Goal: Information Seeking & Learning: Learn about a topic

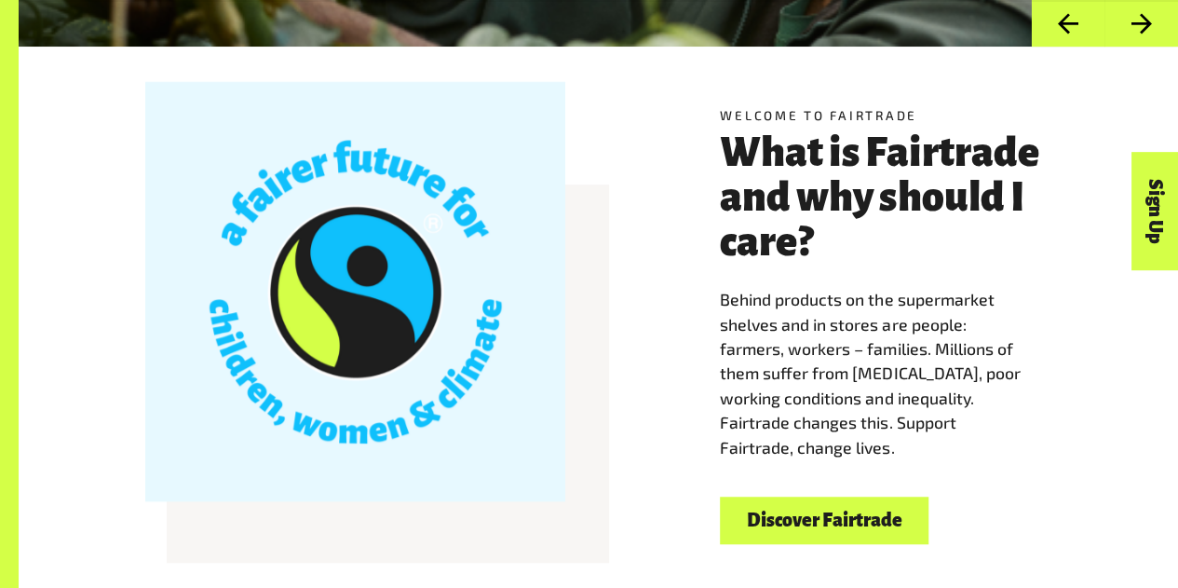
scroll to position [436, 0]
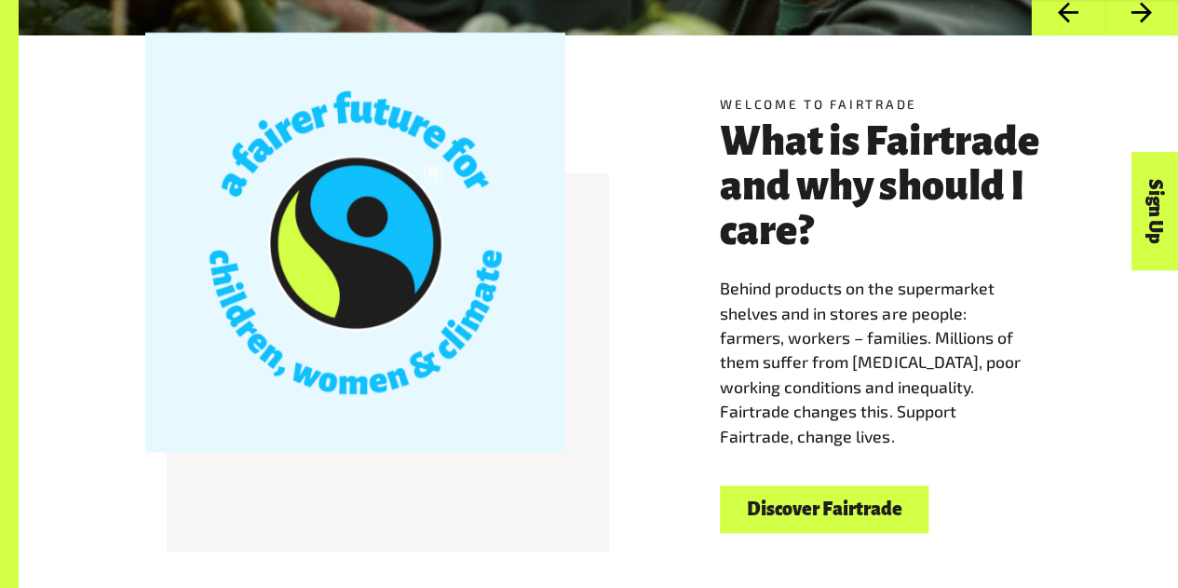
click at [752, 386] on span "Behind products on the supermarket shelves and in stores are people: farmers, w…" at bounding box center [870, 361] width 300 height 168
click at [829, 516] on link "Discover Fairtrade" at bounding box center [824, 508] width 209 height 47
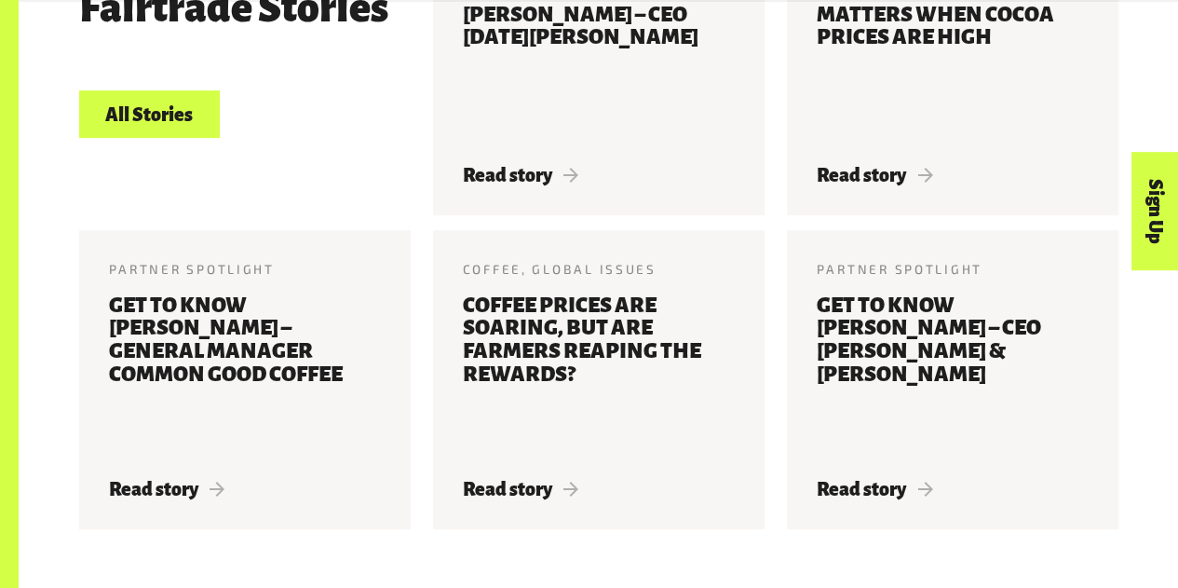
scroll to position [3916, 0]
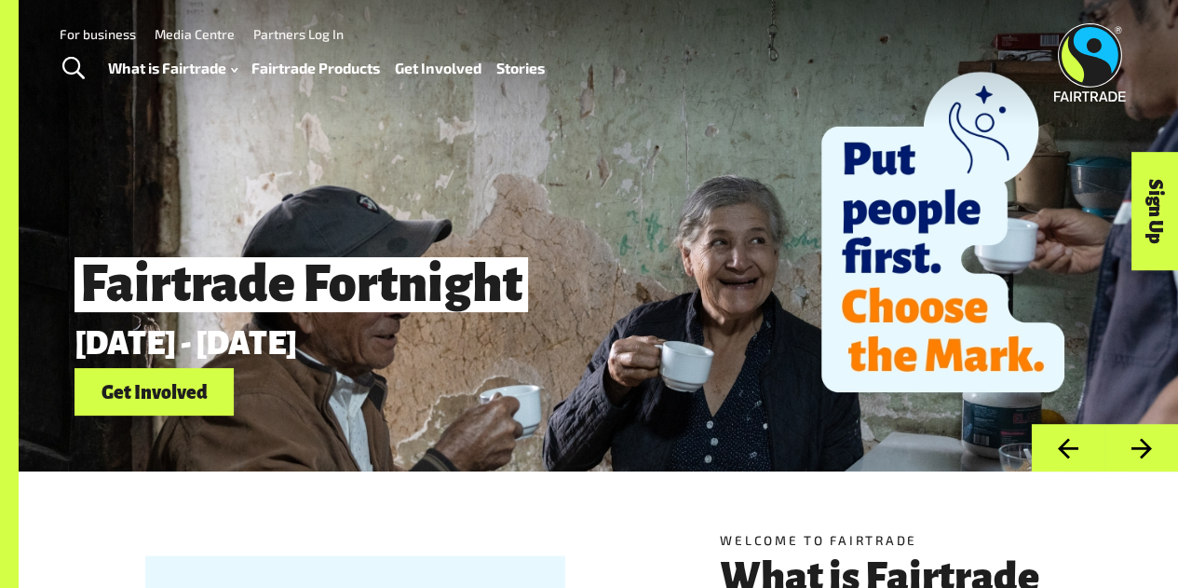
click at [342, 71] on link "Fairtrade Products" at bounding box center [315, 68] width 128 height 26
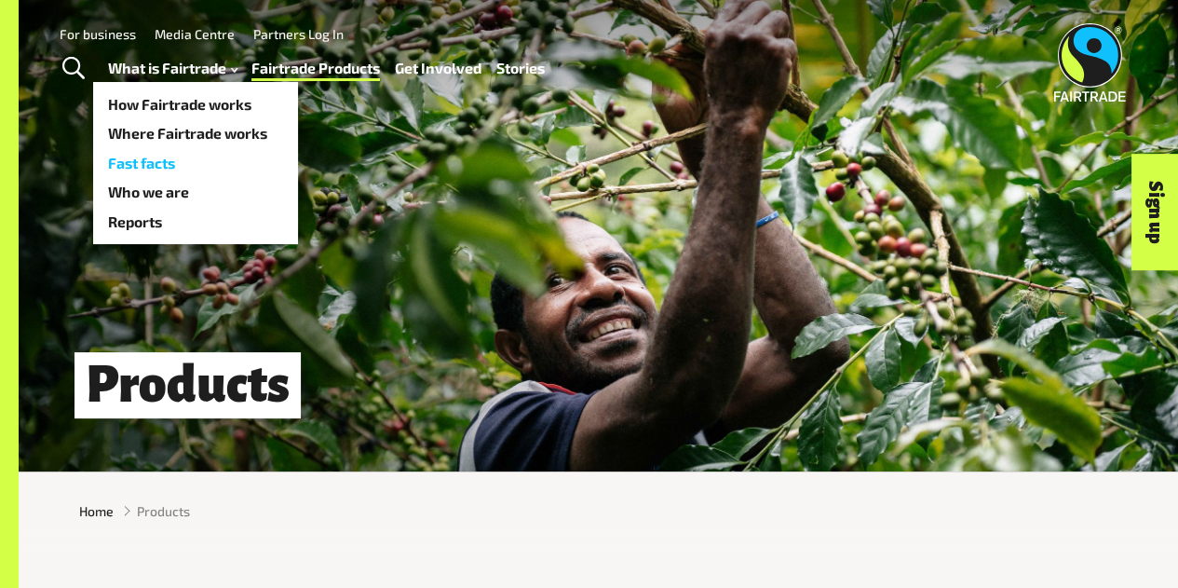
click at [187, 156] on link "Fast facts" at bounding box center [195, 163] width 205 height 30
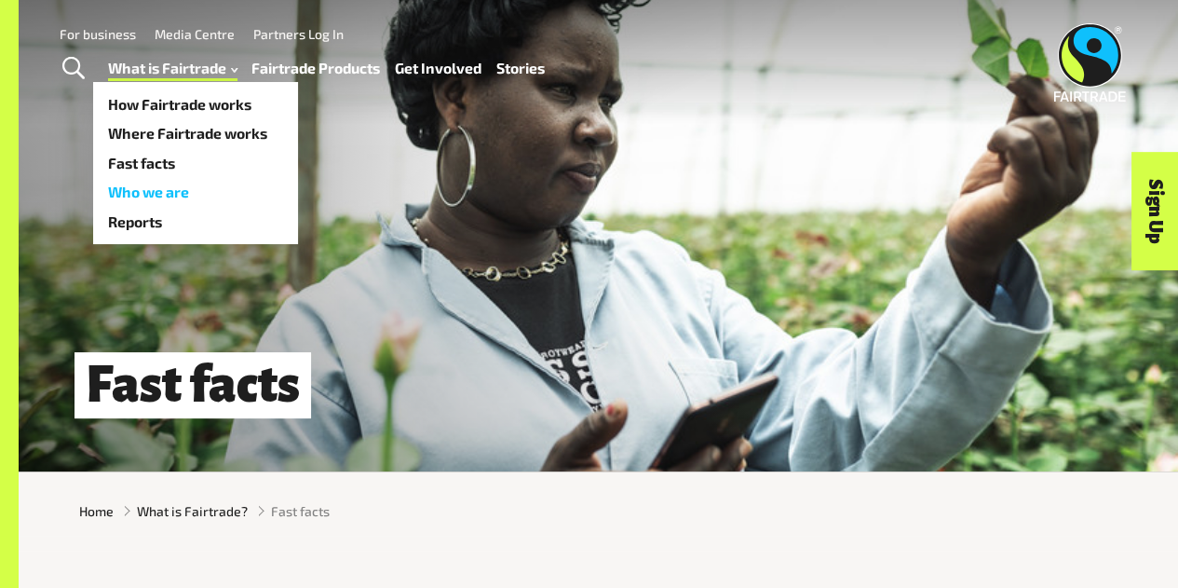
click at [216, 191] on link "Who we are" at bounding box center [195, 193] width 205 height 30
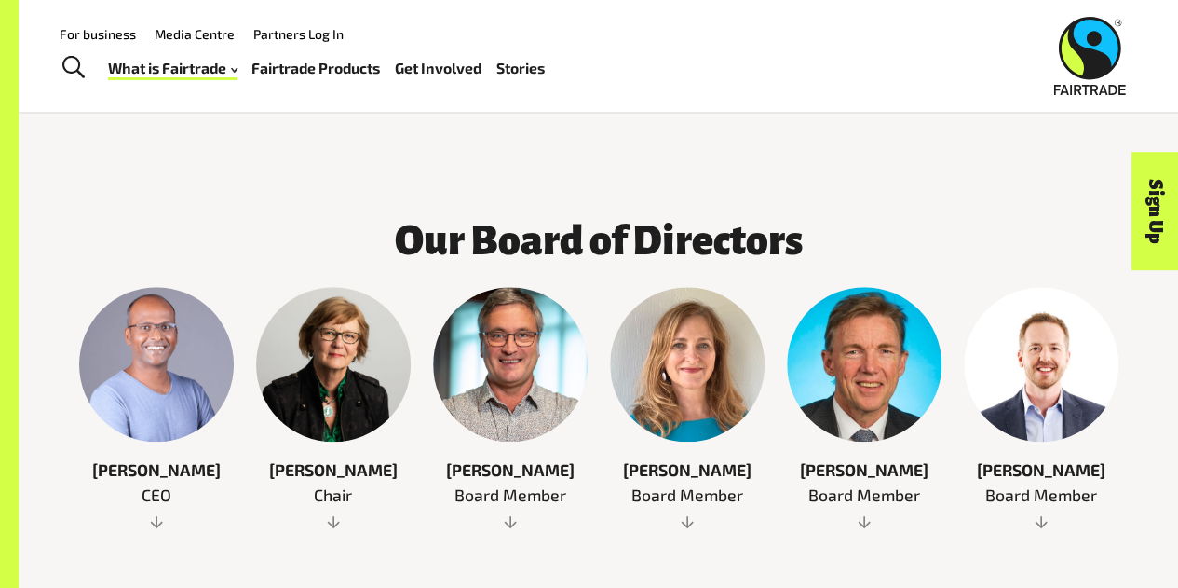
scroll to position [786, 0]
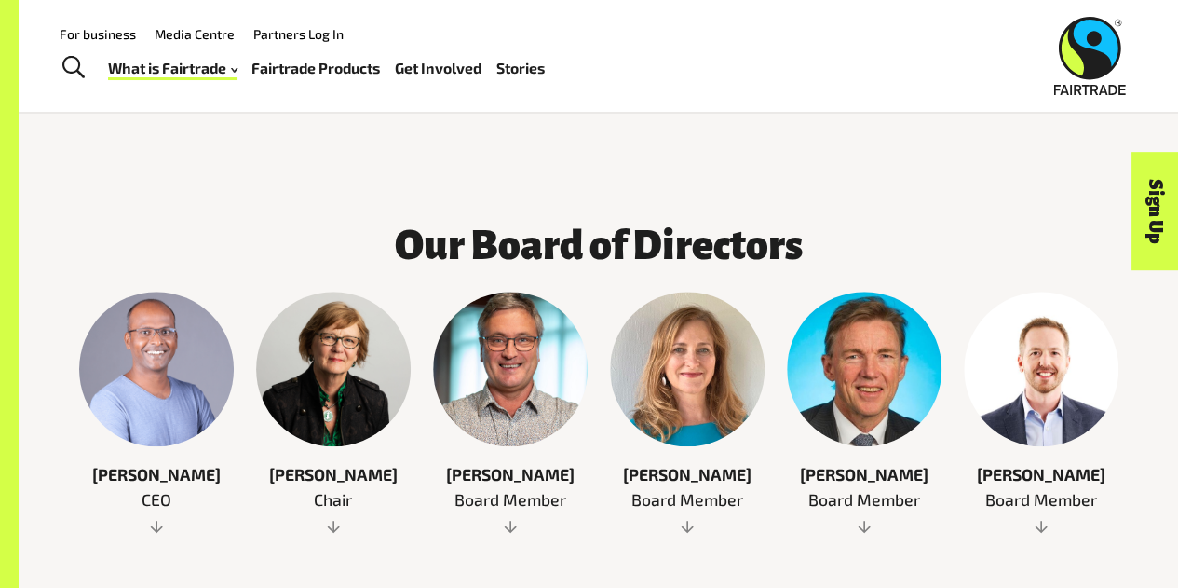
click at [529, 62] on link "Stories" at bounding box center [520, 68] width 48 height 26
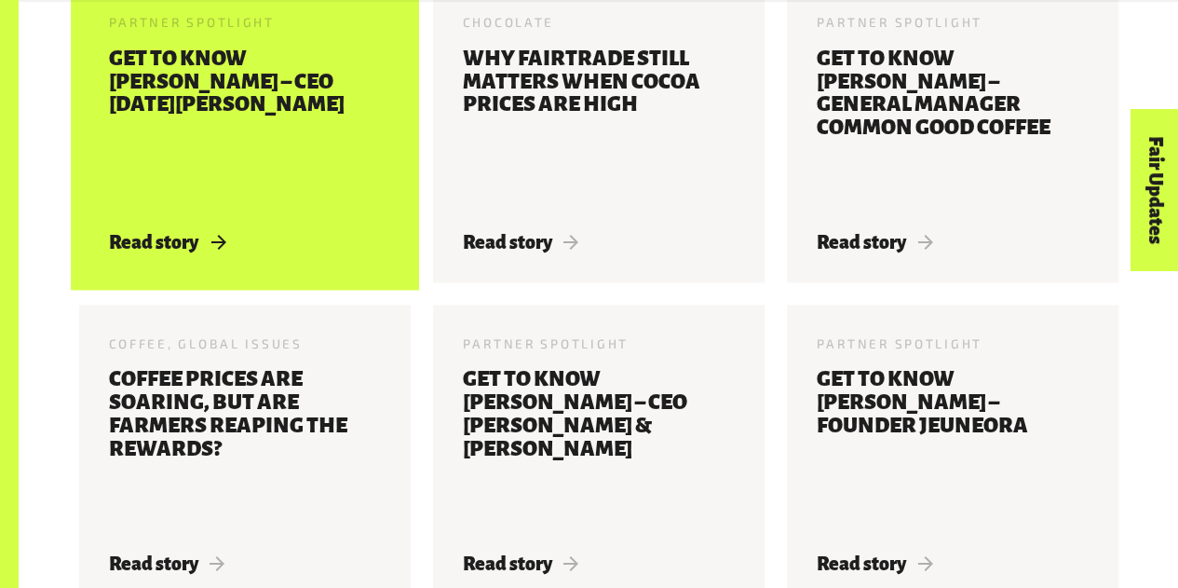
scroll to position [1167, 0]
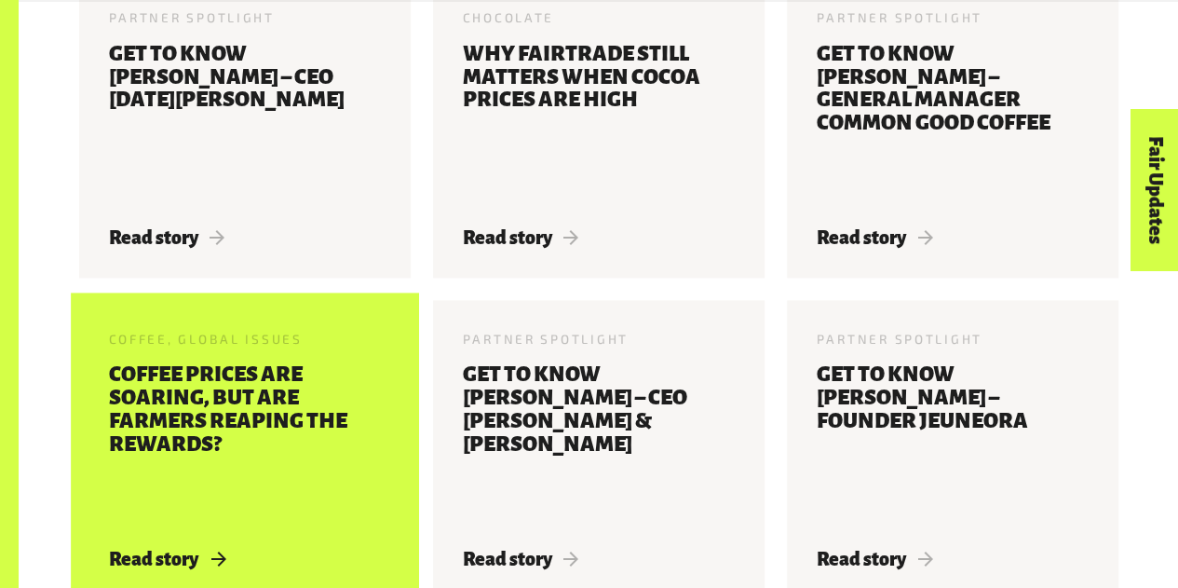
click at [281, 396] on h3 "Coffee prices are soaring, but are farmers reaping the rewards?" at bounding box center [245, 443] width 272 height 161
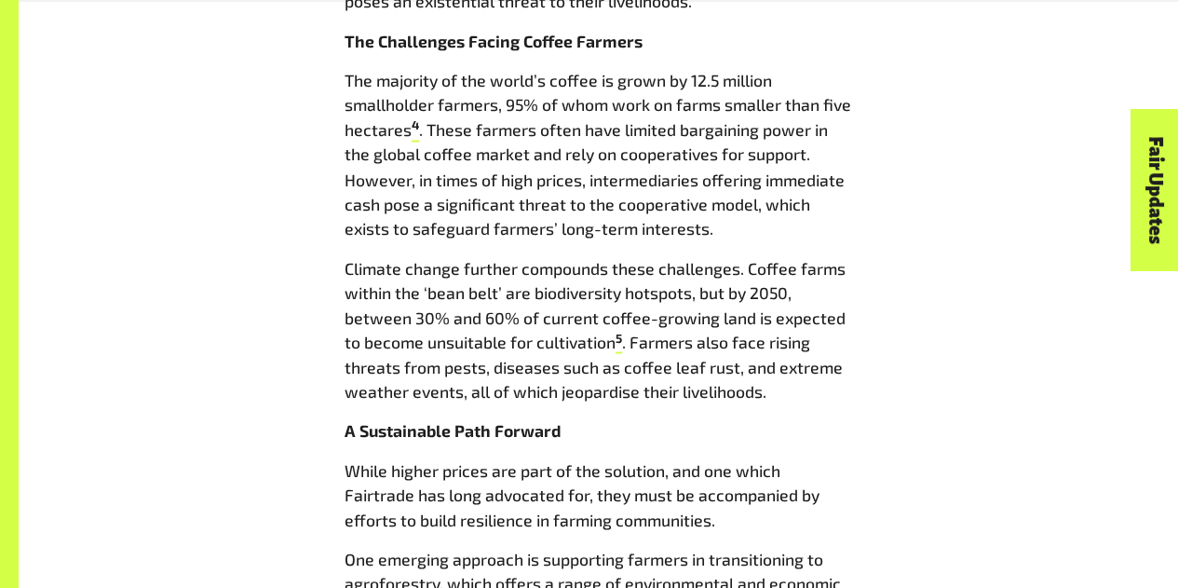
scroll to position [1607, 0]
